Goal: Information Seeking & Learning: Learn about a topic

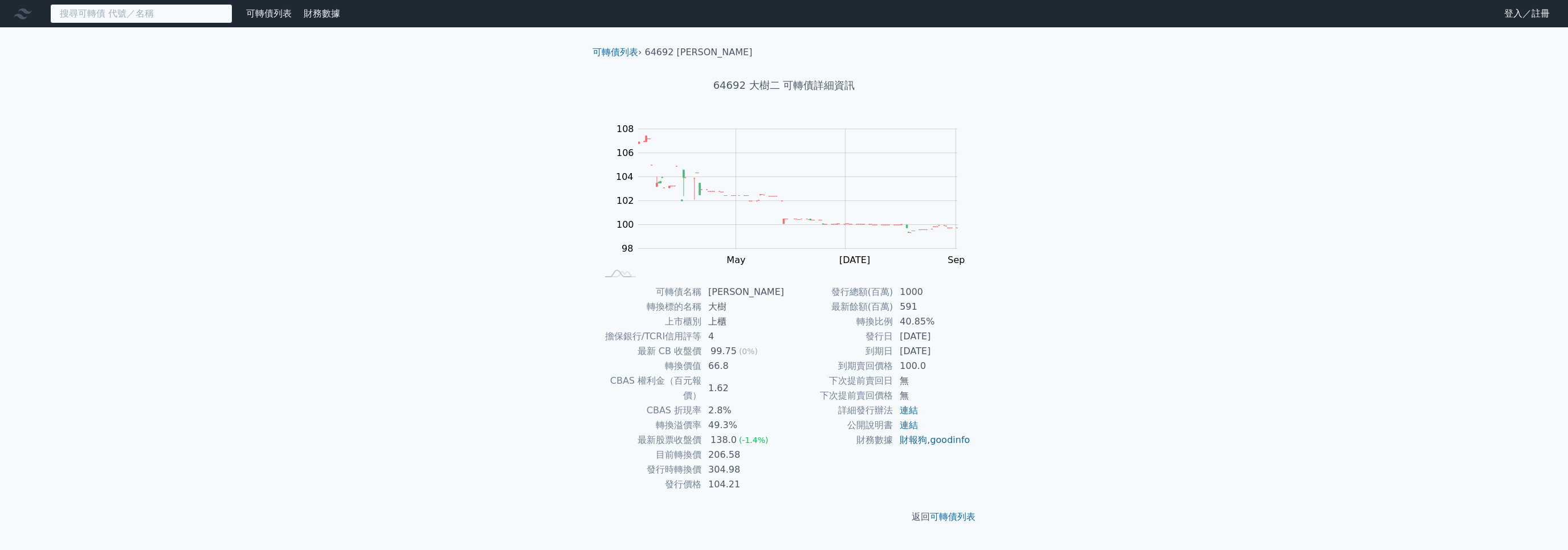
click at [153, 16] on input at bounding box center [141, 14] width 182 height 19
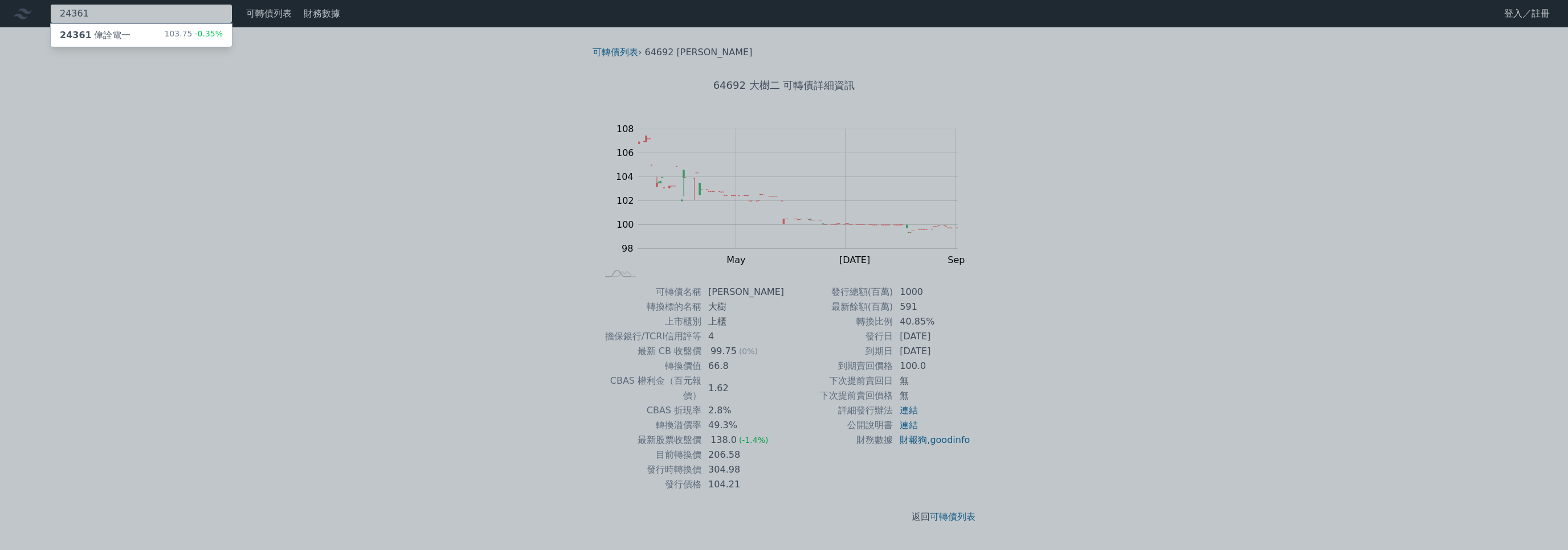
type input "24361"
click at [141, 36] on div "24361 偉詮電一 103.75 -0.35%" at bounding box center [141, 35] width 181 height 23
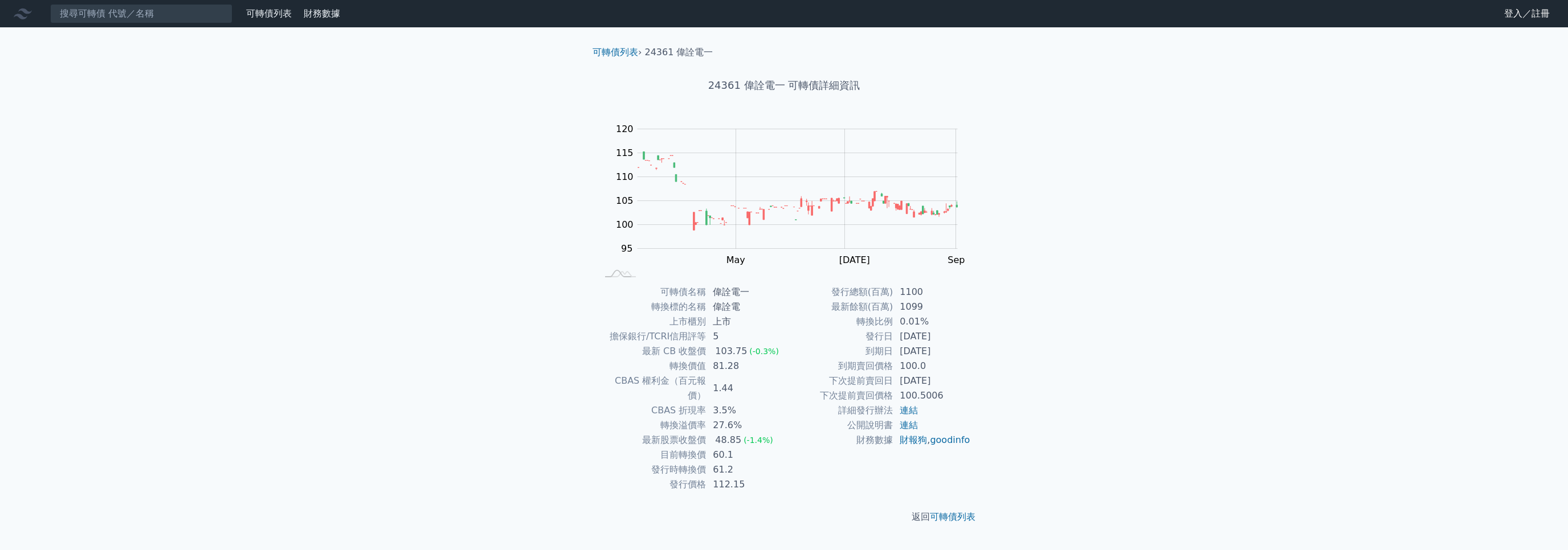
click at [24, 14] on icon at bounding box center [23, 14] width 18 height 18
click at [269, 14] on link "可轉債列表" at bounding box center [269, 13] width 45 height 11
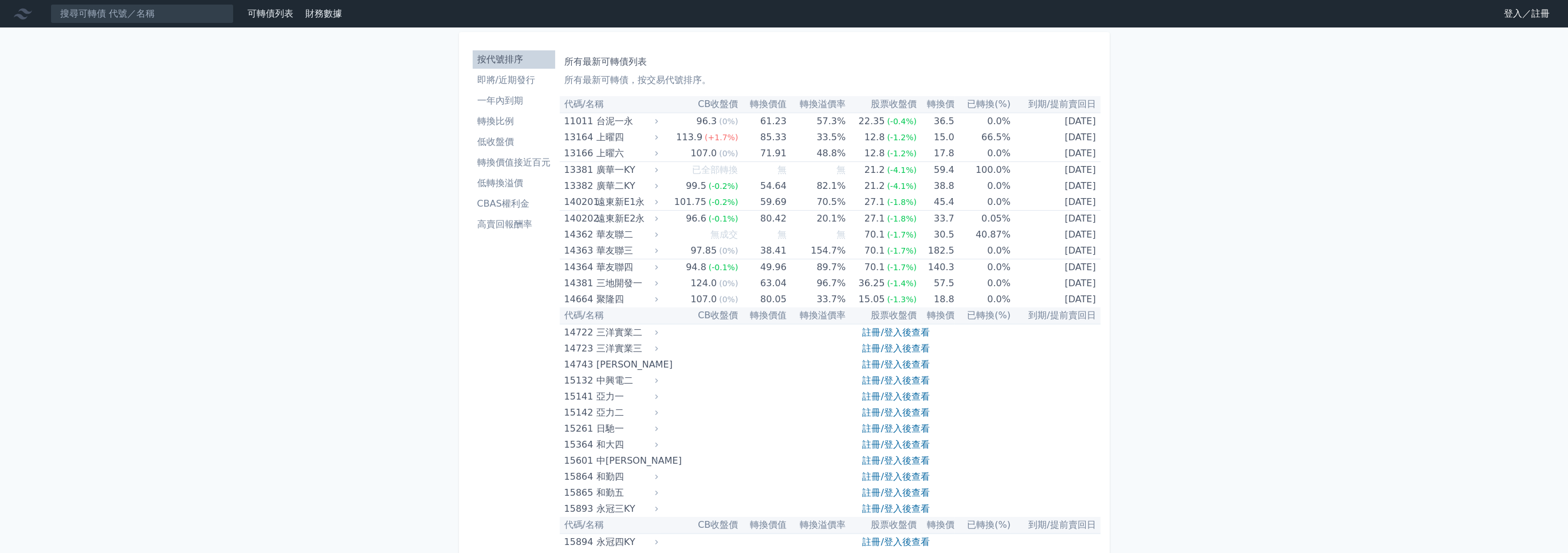
click at [1526, 12] on link "登入／註冊" at bounding box center [1527, 14] width 64 height 18
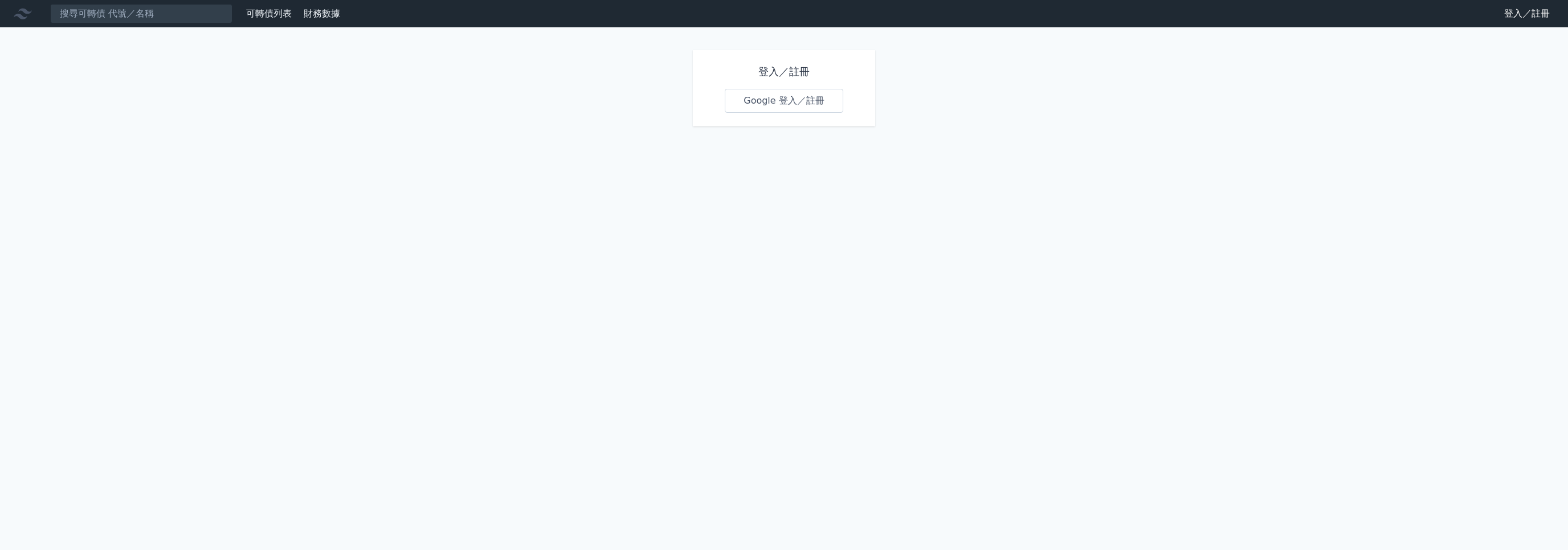
click at [812, 101] on link "Google 登入／註冊" at bounding box center [784, 100] width 118 height 24
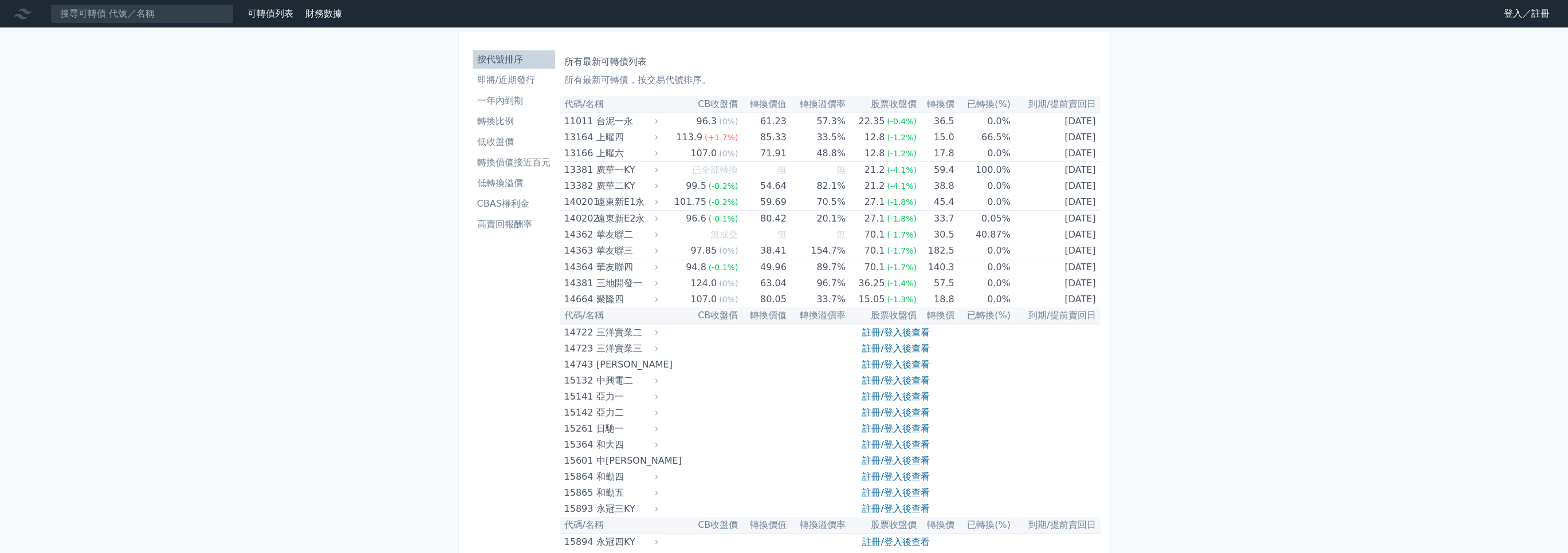
click at [511, 202] on li "CBAS權利金" at bounding box center [514, 204] width 83 height 14
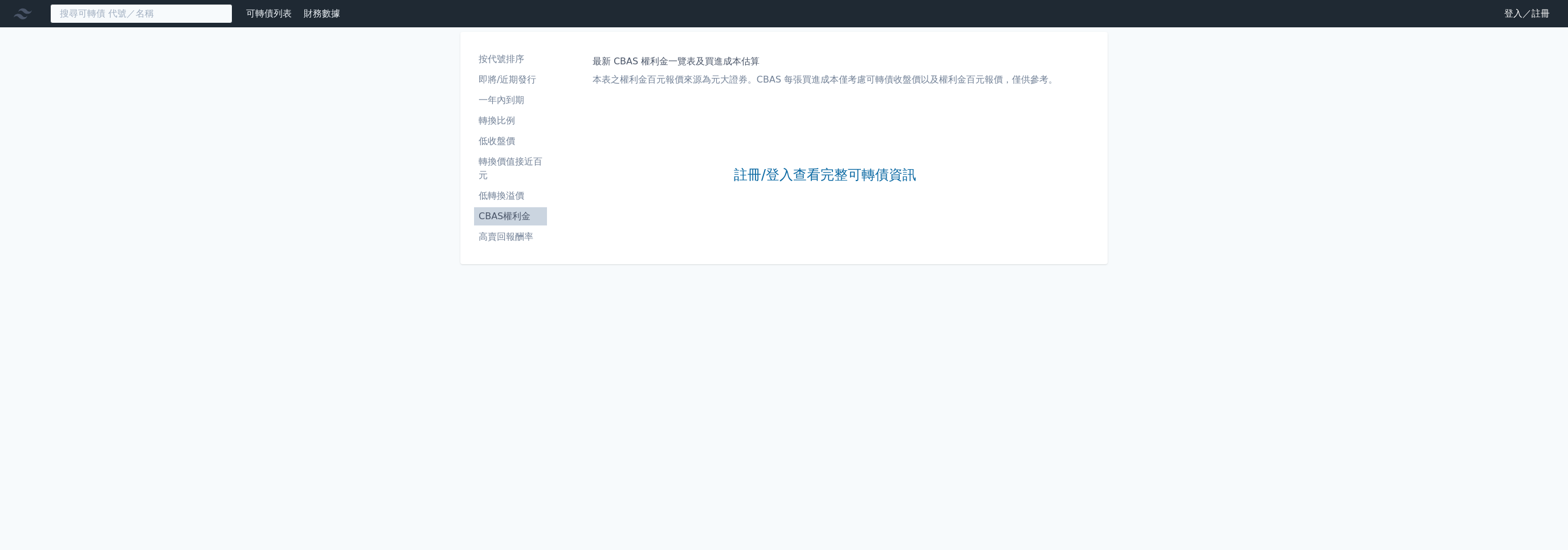
click at [89, 21] on input at bounding box center [141, 14] width 182 height 19
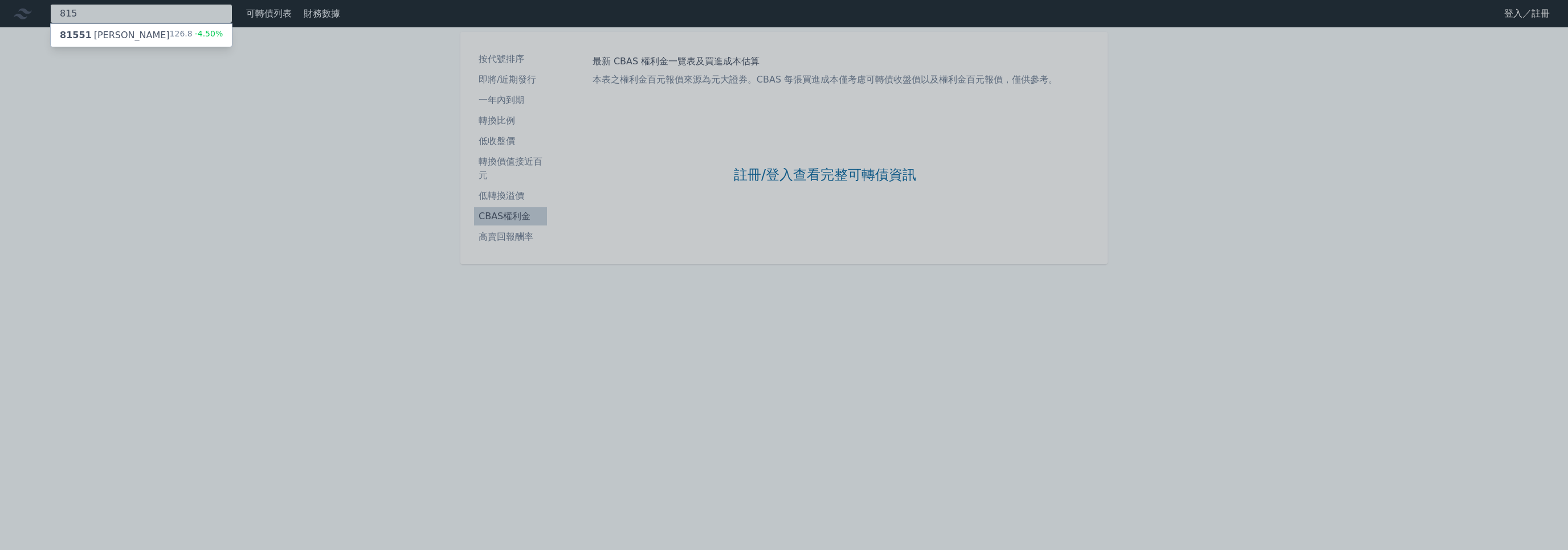
type input "815"
click at [89, 31] on div "81551 博智一" at bounding box center [115, 35] width 110 height 14
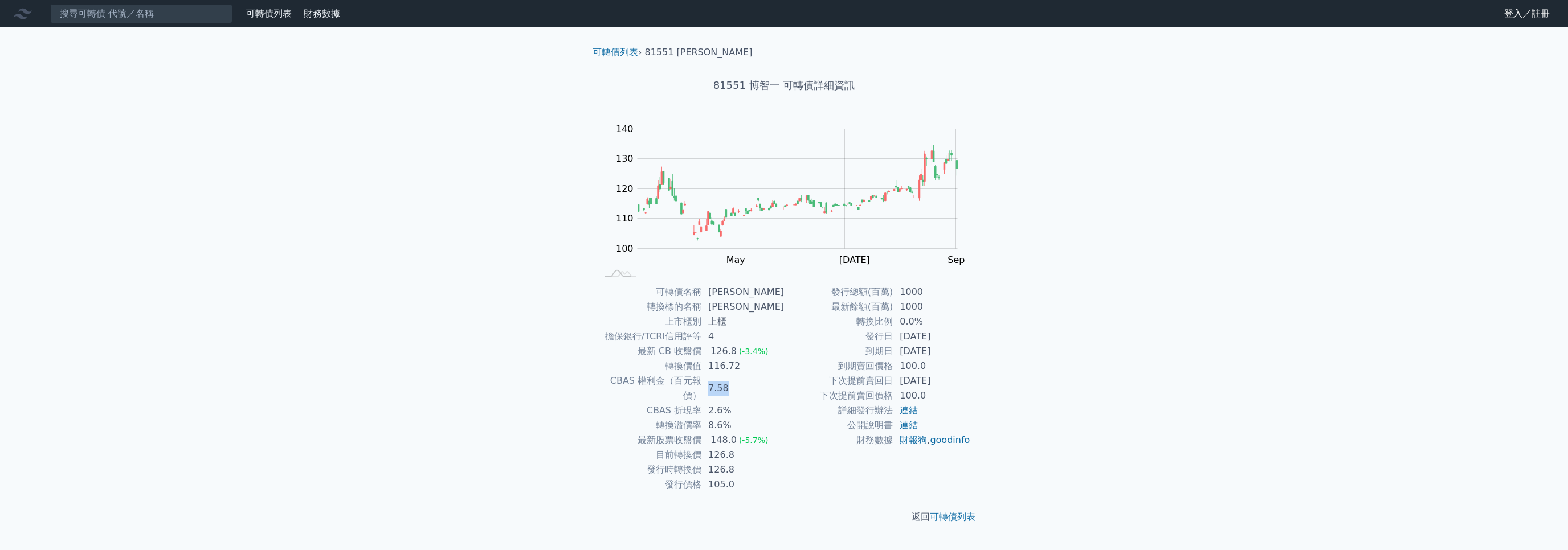
drag, startPoint x: 713, startPoint y: 379, endPoint x: 741, endPoint y: 376, distance: 28.2
click at [741, 376] on td "7.58" at bounding box center [743, 389] width 83 height 30
drag, startPoint x: 640, startPoint y: 393, endPoint x: 702, endPoint y: 393, distance: 62.0
click at [701, 403] on td "CBAS 折現率" at bounding box center [649, 410] width 104 height 15
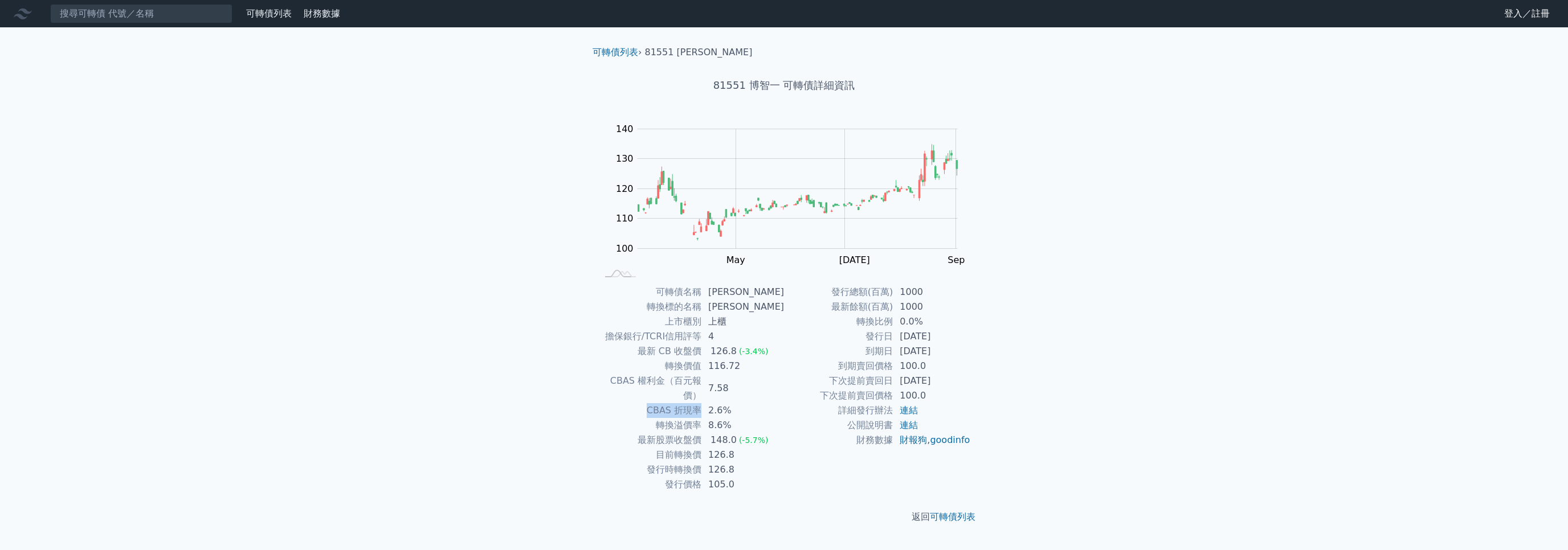
copy td "CBAS 折現率"
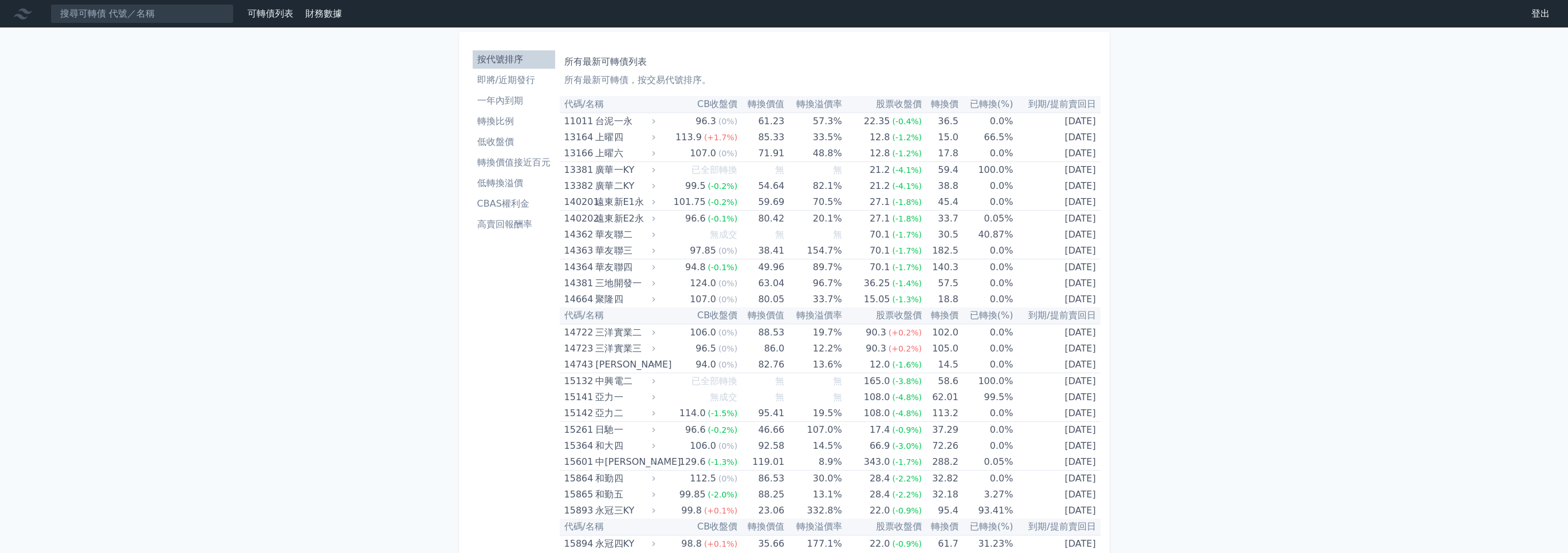
click at [512, 200] on li "CBAS權利金" at bounding box center [514, 204] width 83 height 14
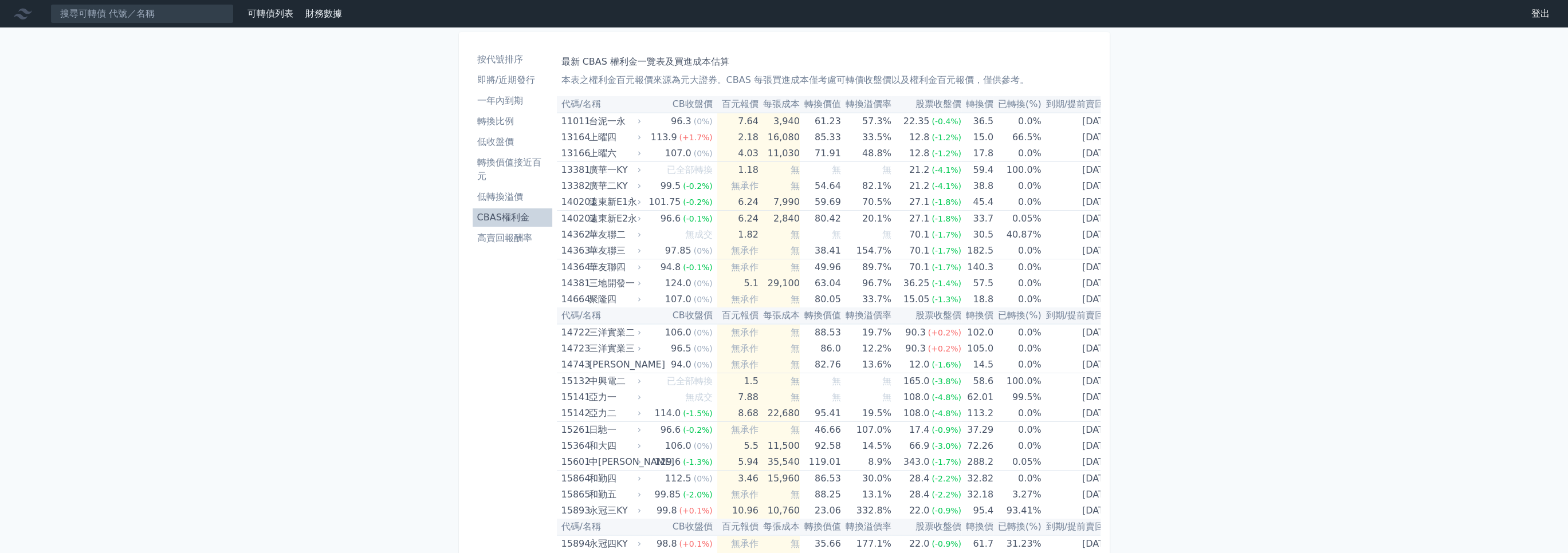
click at [501, 202] on li "低轉換溢價" at bounding box center [512, 196] width 79 height 14
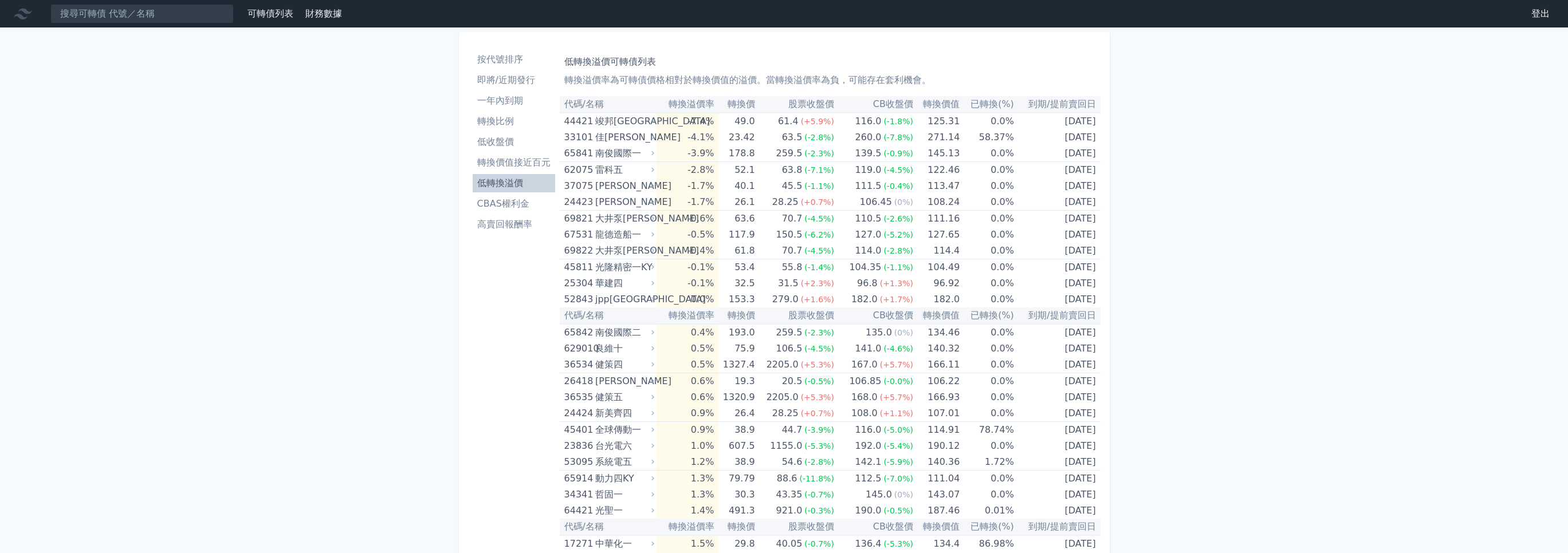
click at [503, 85] on li "即將/近期發行" at bounding box center [514, 80] width 83 height 14
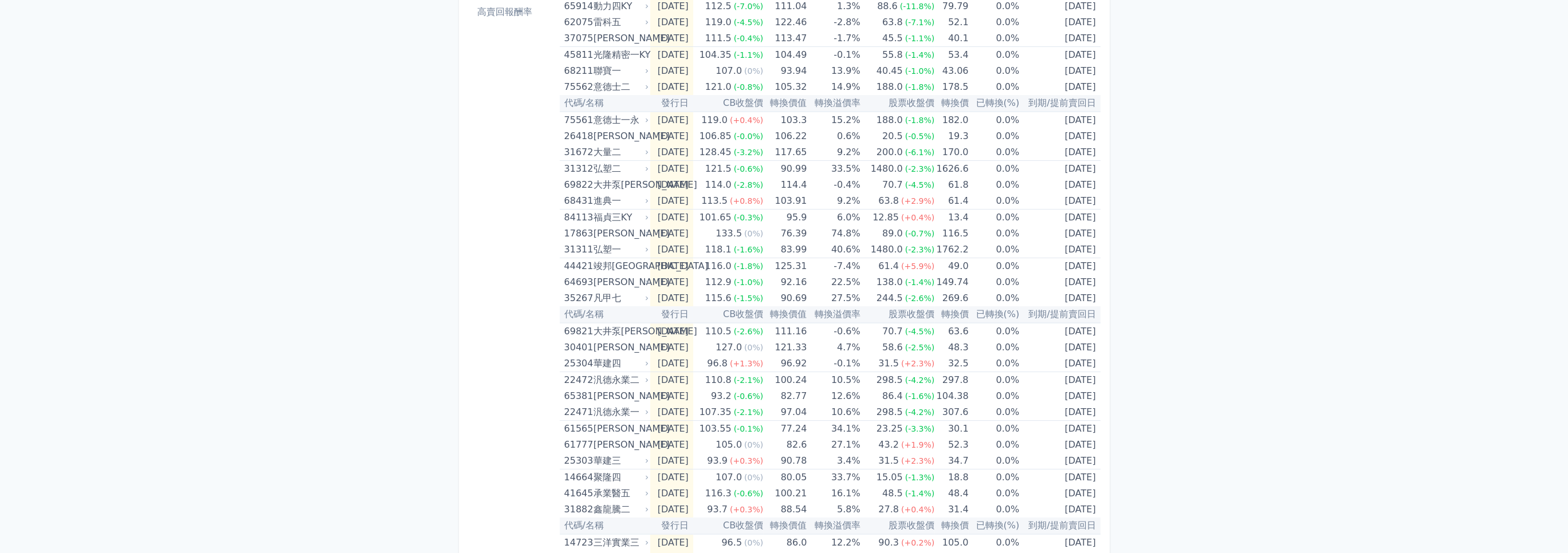
scroll to position [229, 0]
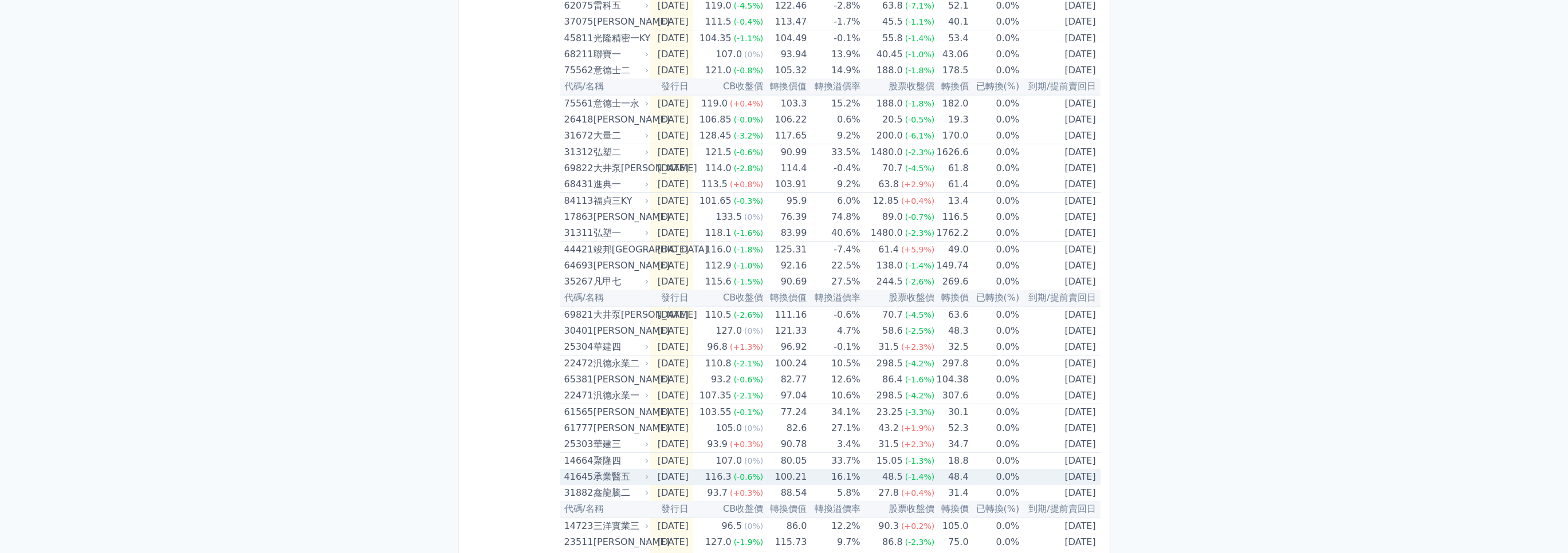
click at [594, 475] on div "承業醫五" at bounding box center [620, 477] width 53 height 16
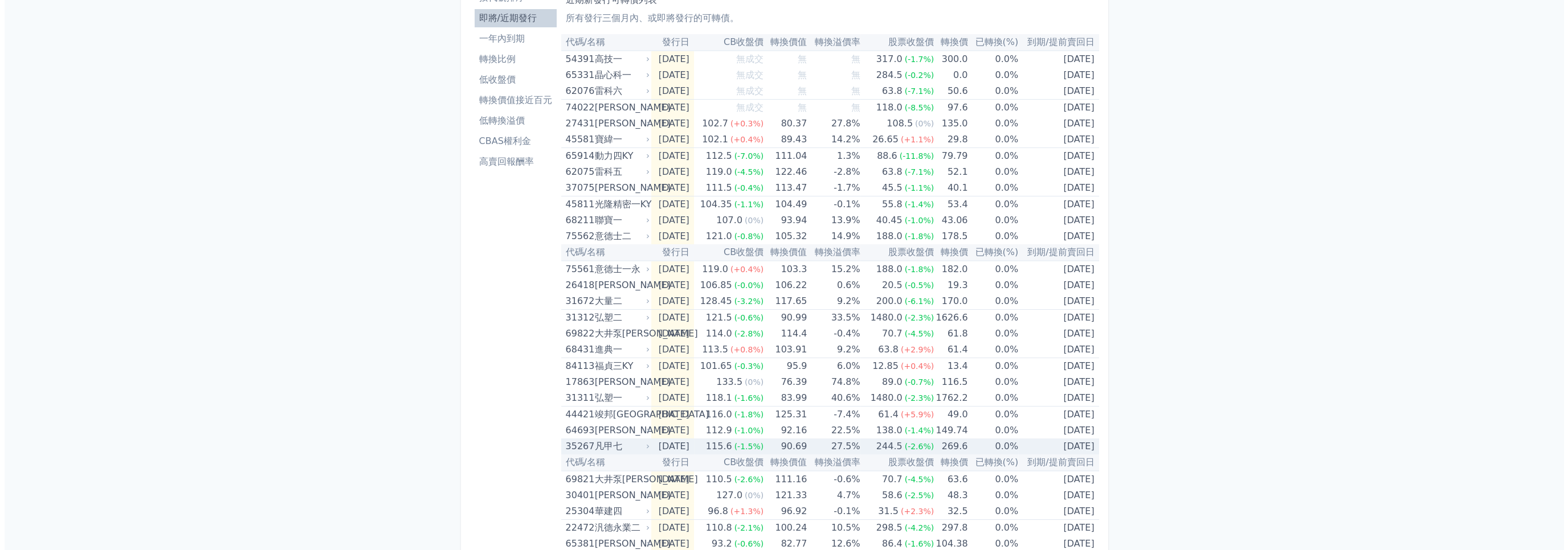
scroll to position [0, 0]
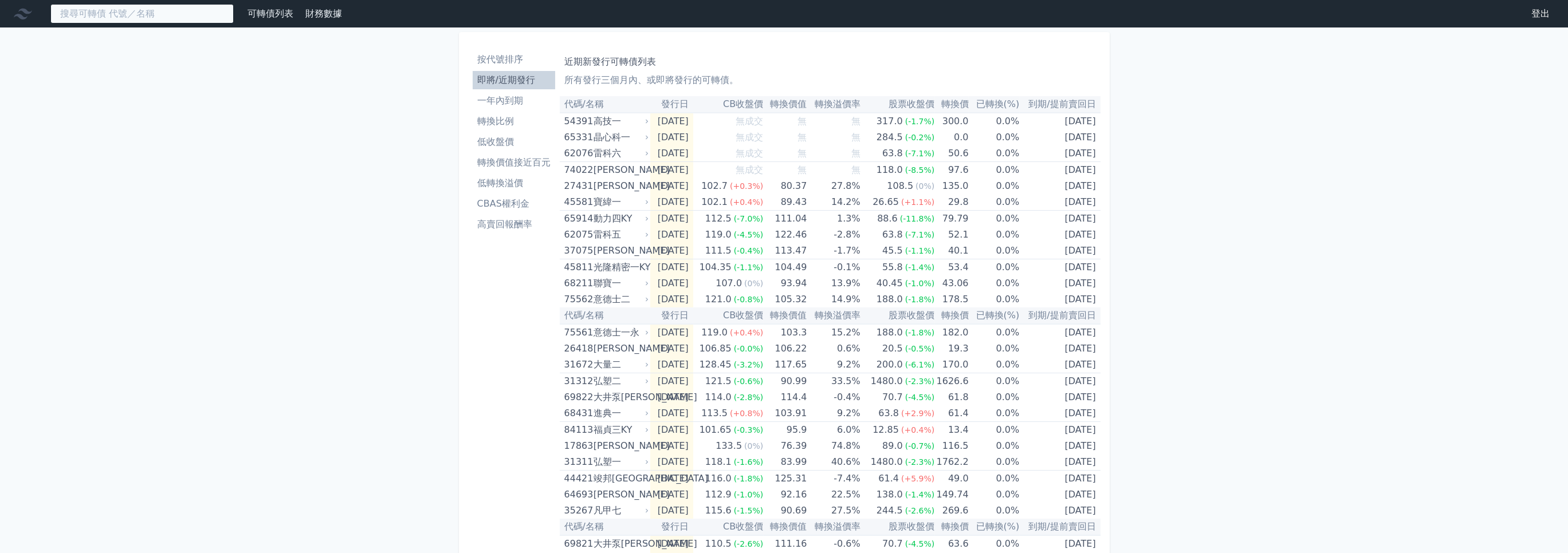
click at [133, 12] on input at bounding box center [142, 14] width 184 height 20
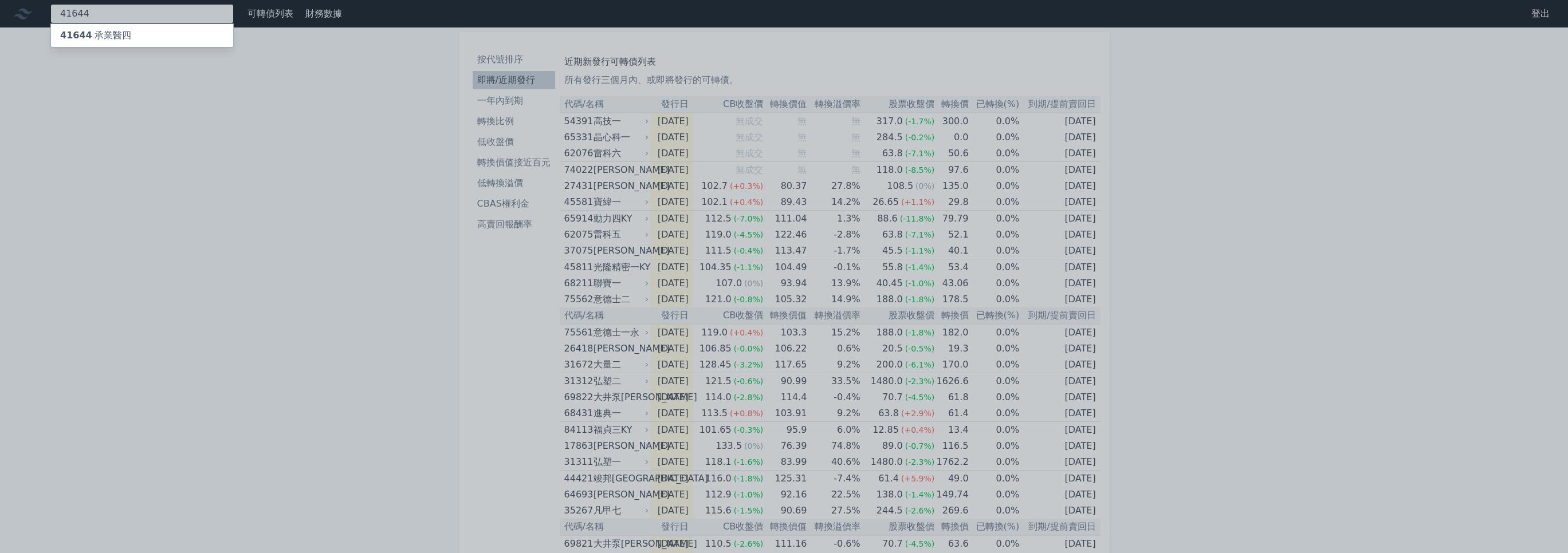
type input "41644"
click at [99, 33] on div "41644 承業醫四" at bounding box center [95, 35] width 71 height 14
